Goal: Transaction & Acquisition: Download file/media

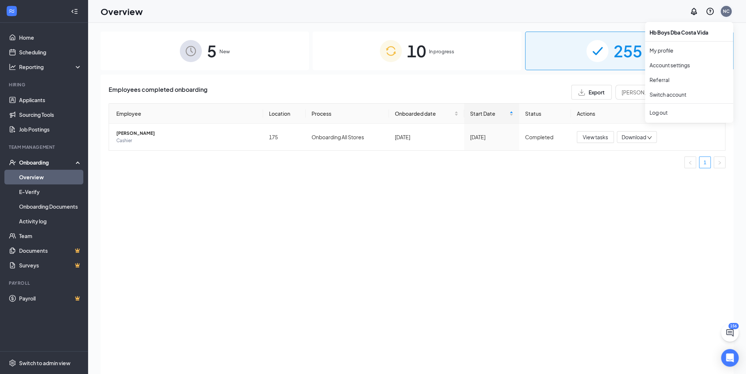
click at [726, 12] on div "NC" at bounding box center [726, 11] width 7 height 6
click at [686, 94] on link "Switch account" at bounding box center [668, 94] width 37 height 7
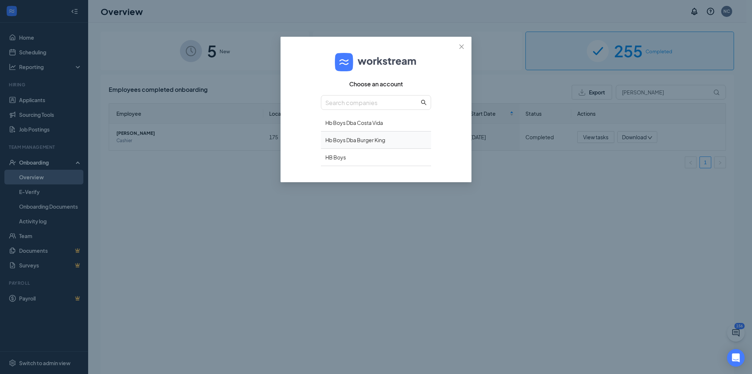
click at [403, 140] on div "Hb Boys Dba Burger King" at bounding box center [376, 139] width 110 height 17
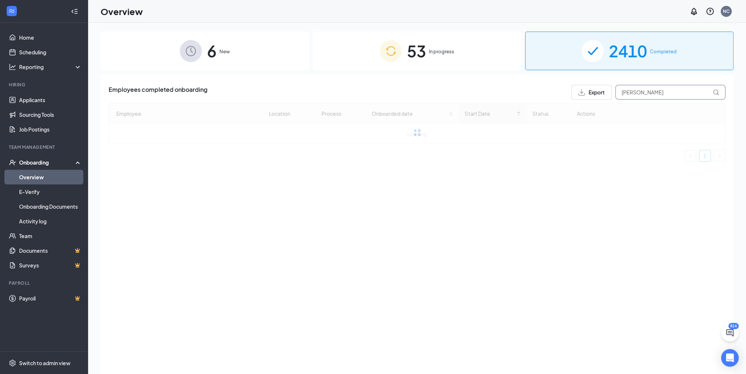
click at [642, 94] on input "[PERSON_NAME]" at bounding box center [671, 92] width 110 height 15
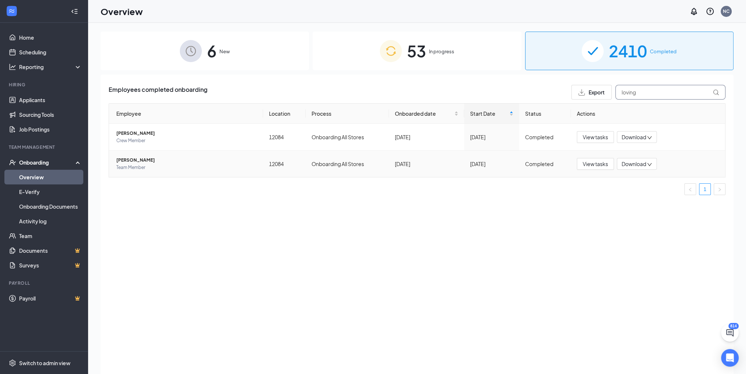
type input "loving"
click at [122, 159] on span "[PERSON_NAME]" at bounding box center [186, 159] width 141 height 7
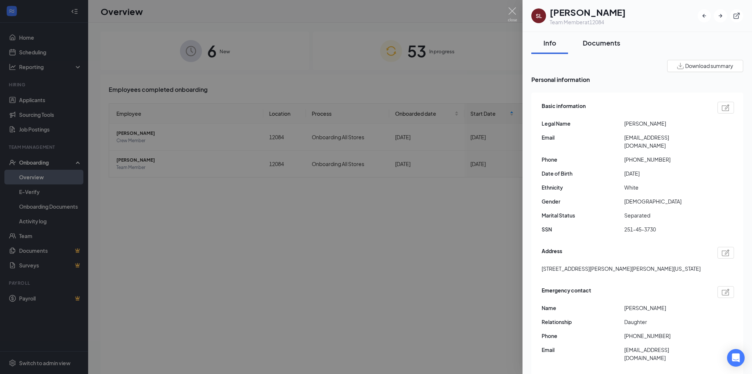
click at [603, 44] on div "Documents" at bounding box center [601, 42] width 37 height 9
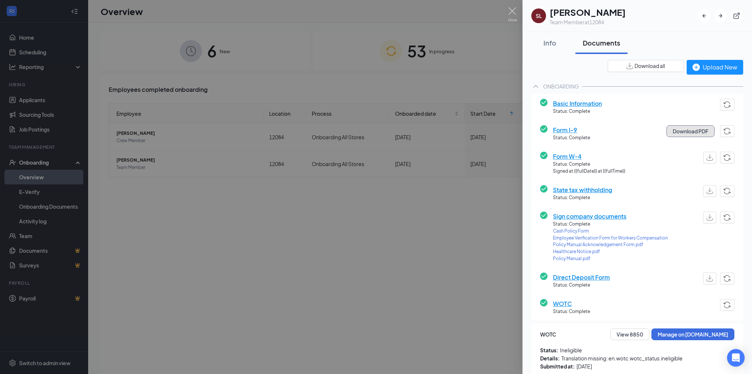
click at [673, 128] on button "Download PDF" at bounding box center [690, 131] width 48 height 12
